Goal: Transaction & Acquisition: Download file/media

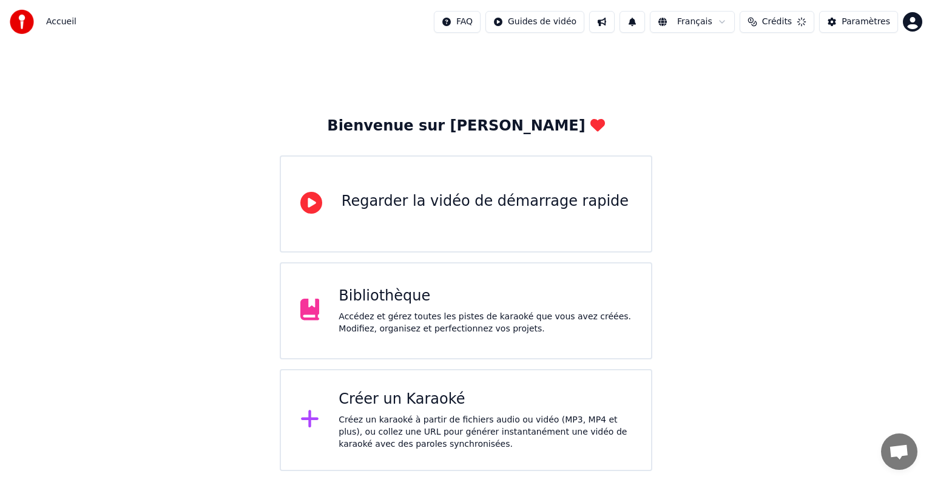
click at [369, 335] on div "Bibliothèque Accédez et gérez toutes les pistes de karaoké que vous avez créées…" at bounding box center [466, 310] width 373 height 97
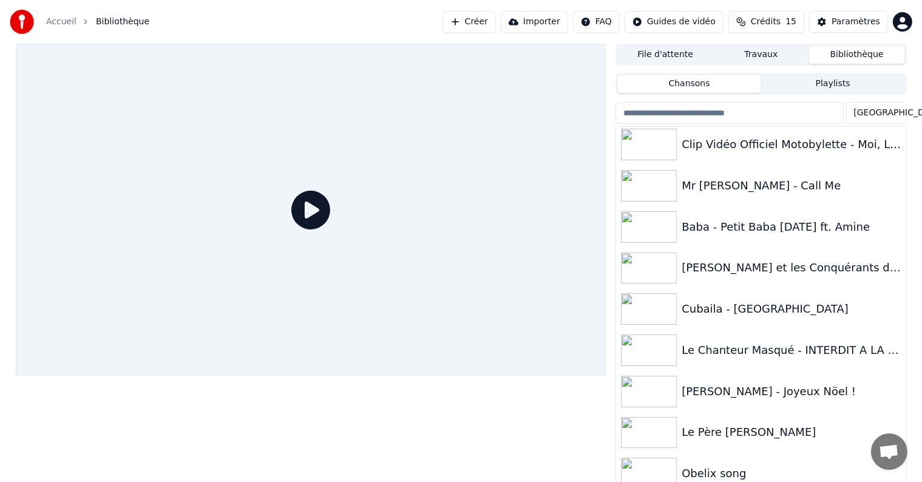
scroll to position [375, 0]
click at [752, 395] on div "[PERSON_NAME] - Joyeux Nöel !" at bounding box center [785, 390] width 207 height 17
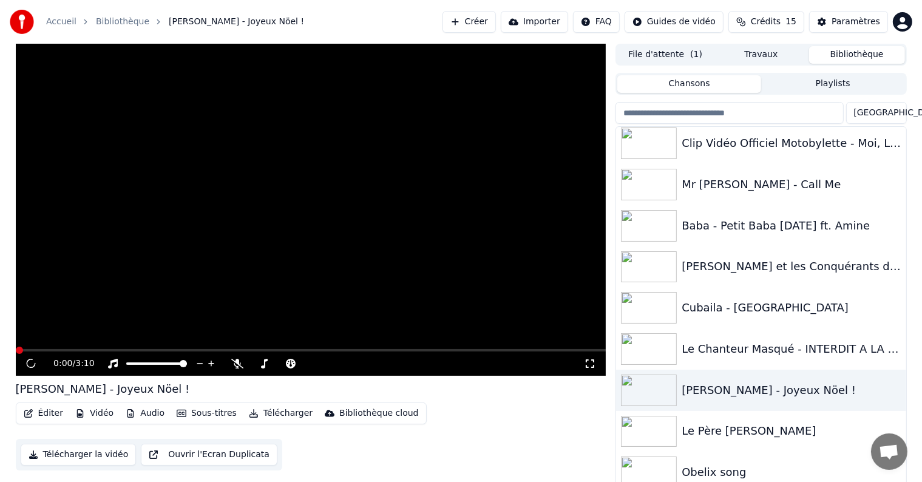
click at [271, 416] on button "Télécharger" at bounding box center [280, 413] width 73 height 17
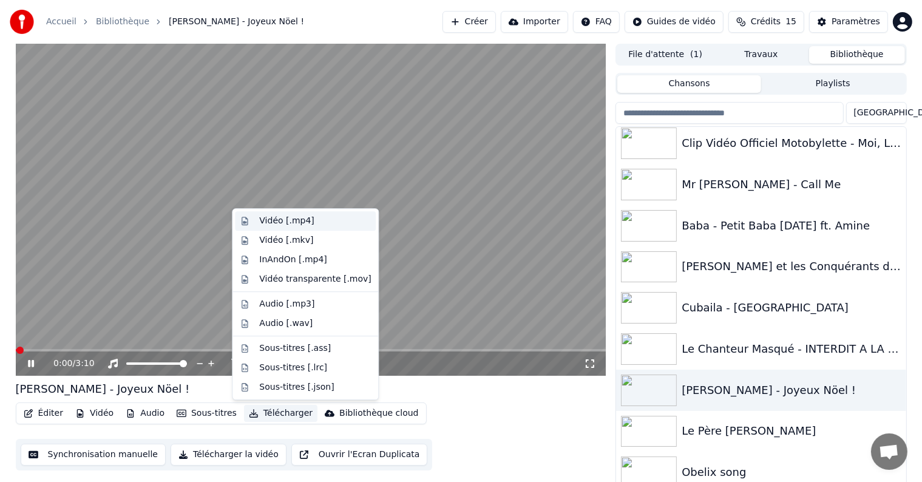
click at [286, 221] on div "Vidéo [.mp4]" at bounding box center [286, 221] width 55 height 12
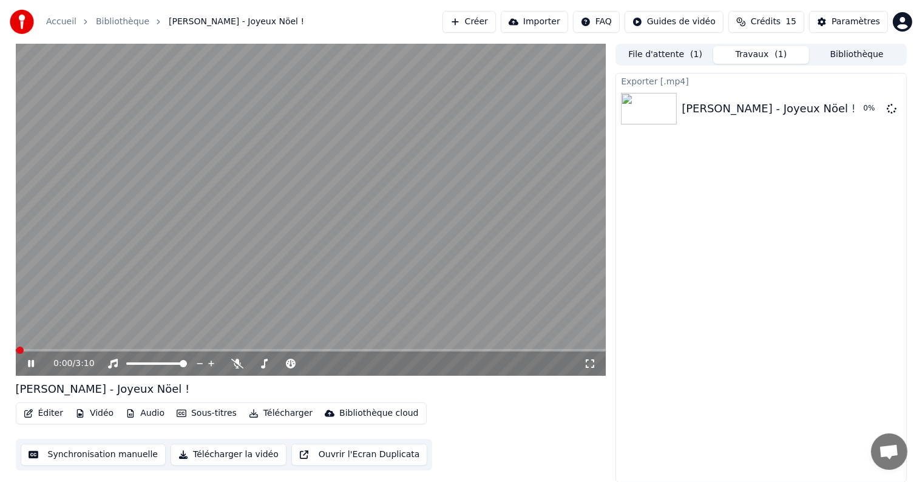
click at [33, 362] on icon at bounding box center [31, 363] width 6 height 7
click at [663, 53] on button "File d'attente ( 1 )" at bounding box center [665, 55] width 96 height 18
